Goal: Register for event/course

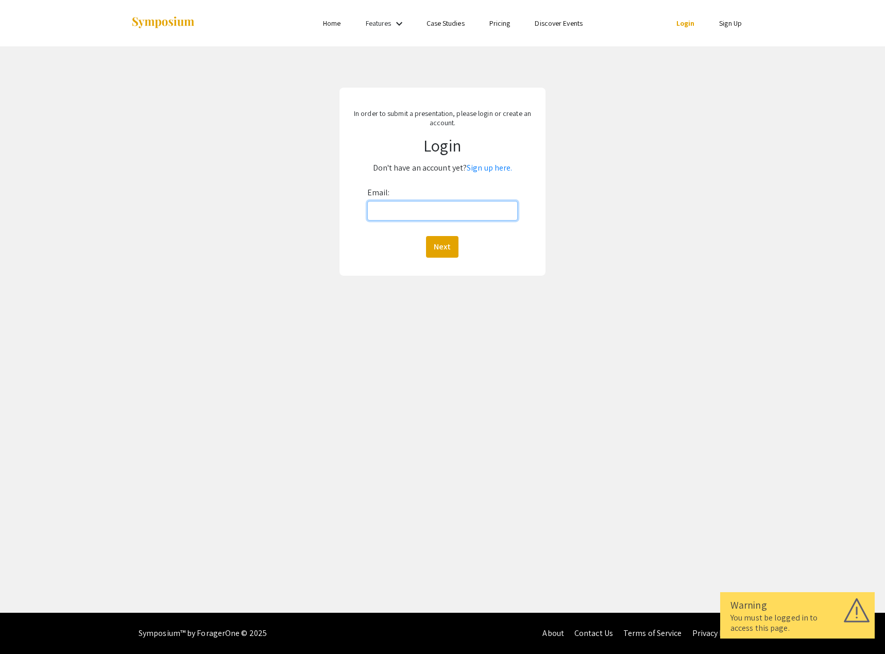
click at [398, 216] on input "Email:" at bounding box center [442, 211] width 151 height 20
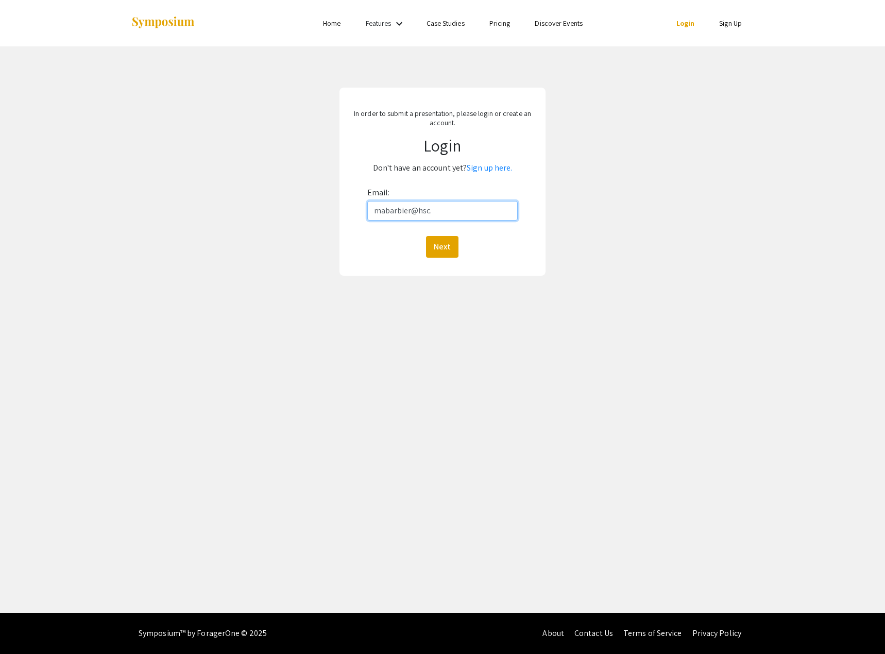
type input "mabarbier@hsc.w"
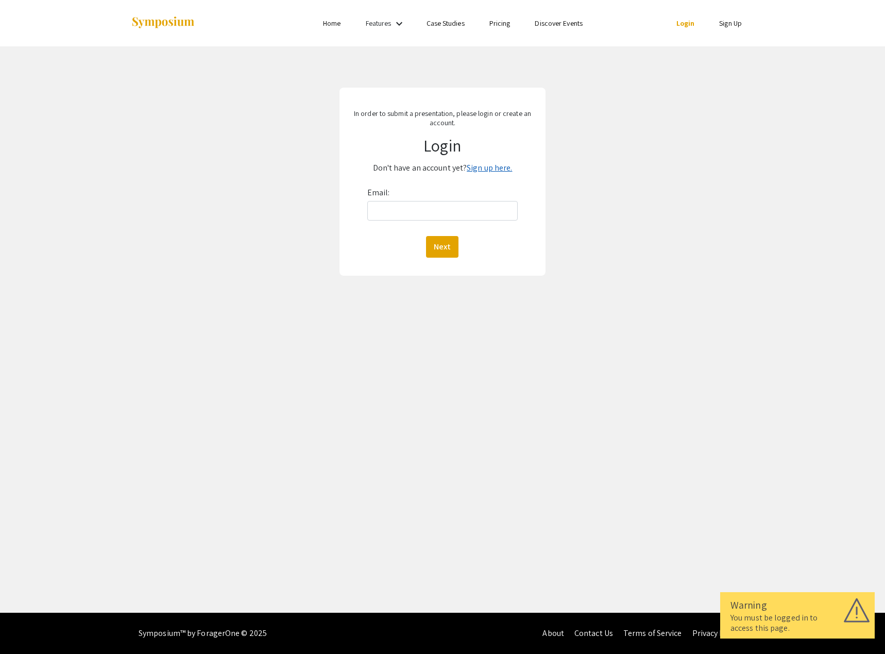
click at [477, 166] on link "Sign up here." at bounding box center [489, 167] width 45 height 11
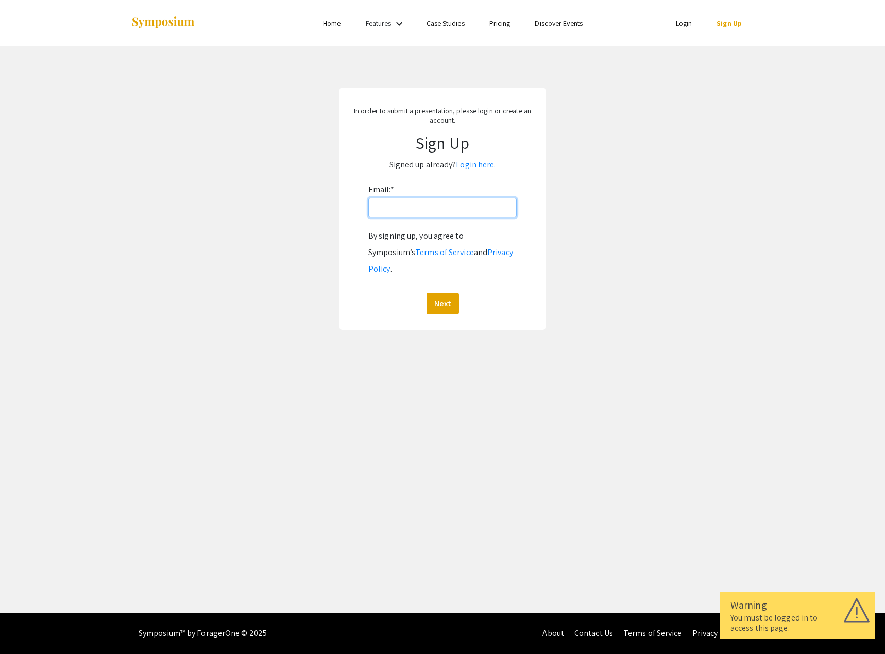
click at [415, 210] on input "Email: *" at bounding box center [442, 208] width 148 height 20
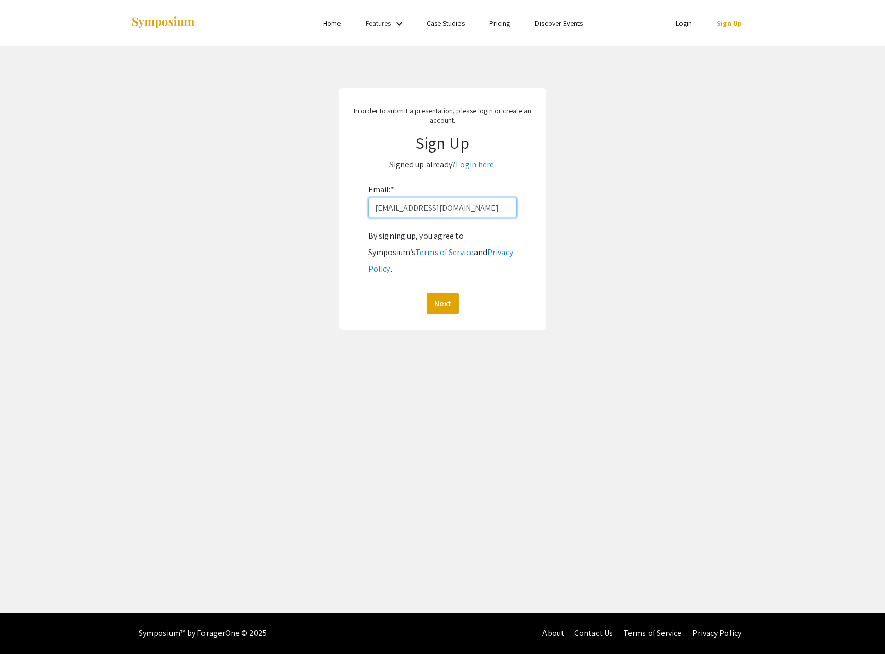
type input "[EMAIL_ADDRESS][DOMAIN_NAME]"
click at [427, 293] on button "Next" at bounding box center [443, 304] width 32 height 22
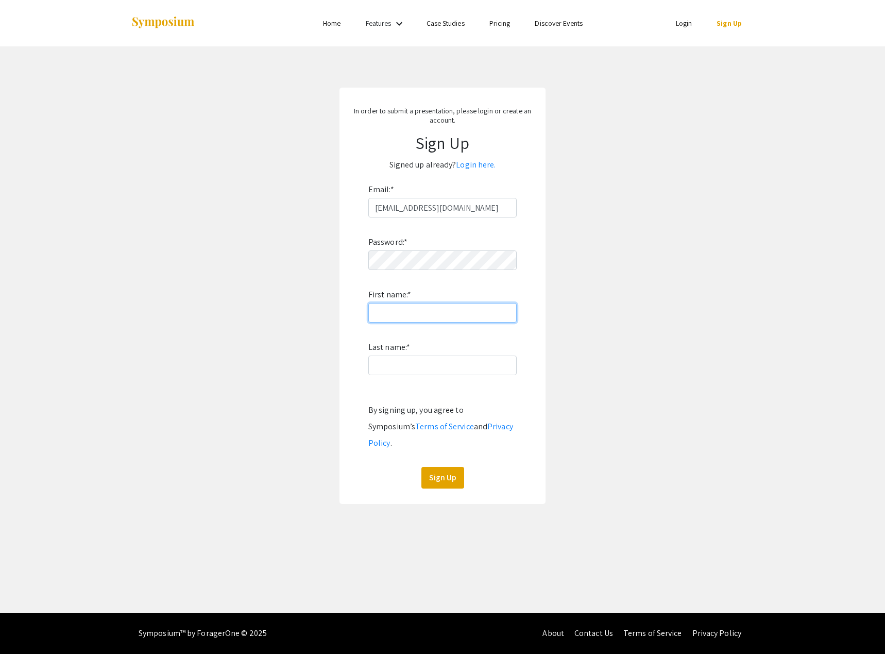
click at [428, 317] on input "First name: *" at bounding box center [442, 313] width 148 height 20
type input "Mariette"
type input "V"
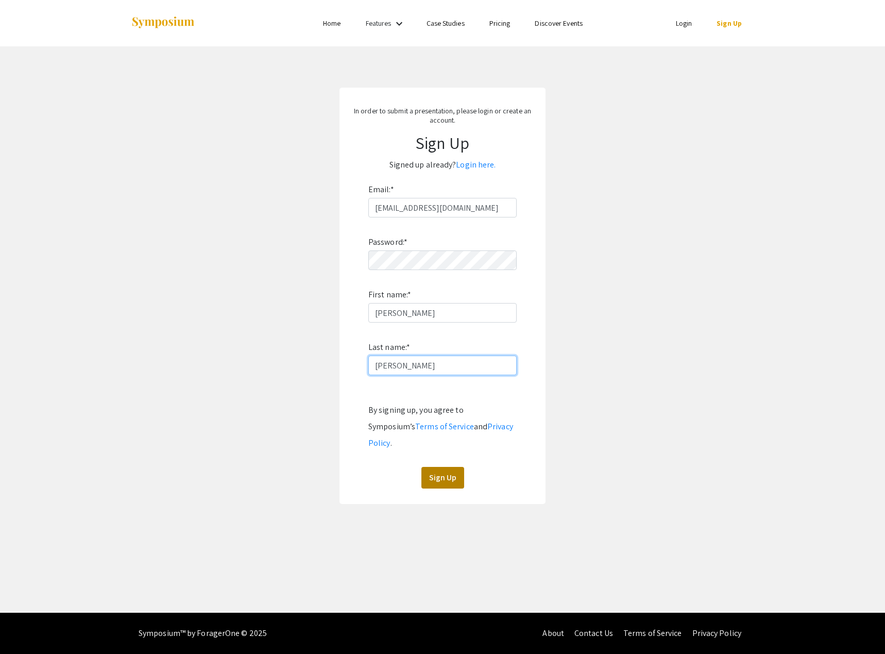
type input "Barbier"
click at [441, 467] on button "Sign Up" at bounding box center [442, 478] width 43 height 22
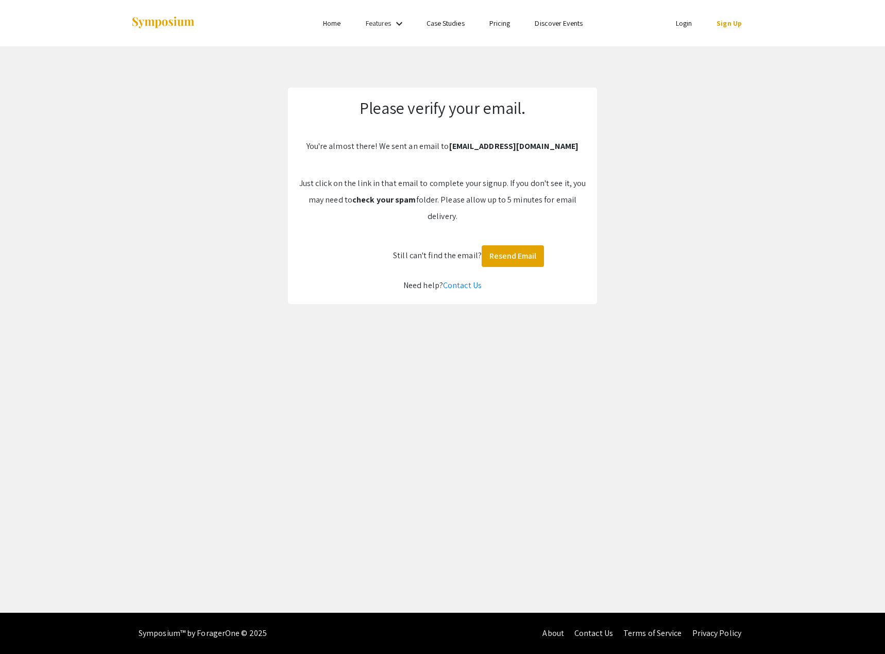
click at [723, 200] on app-signup "Please verify your email. You're almost there! We sent an email to mabarbier@hs…" at bounding box center [442, 196] width 885 height 216
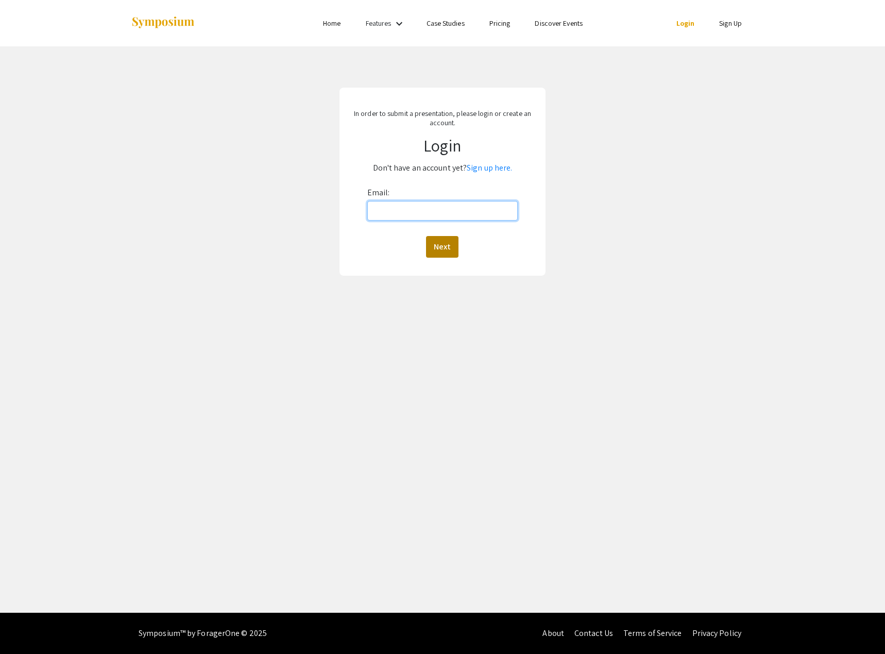
type input "[EMAIL_ADDRESS][DOMAIN_NAME]"
click at [438, 239] on button "Next" at bounding box center [442, 247] width 32 height 22
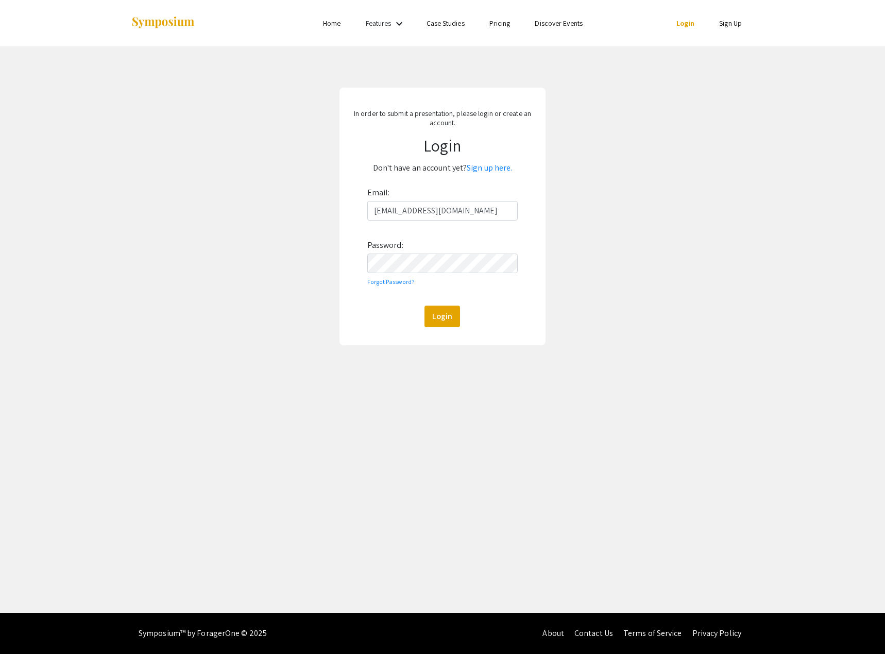
drag, startPoint x: 677, startPoint y: 284, endPoint x: 651, endPoint y: 283, distance: 25.8
click at [661, 283] on div "In order to submit a presentation, please login or create an account. Login Don…" at bounding box center [442, 216] width 900 height 340
click at [454, 317] on button "Login" at bounding box center [442, 316] width 36 height 22
